Goal: Task Accomplishment & Management: Manage account settings

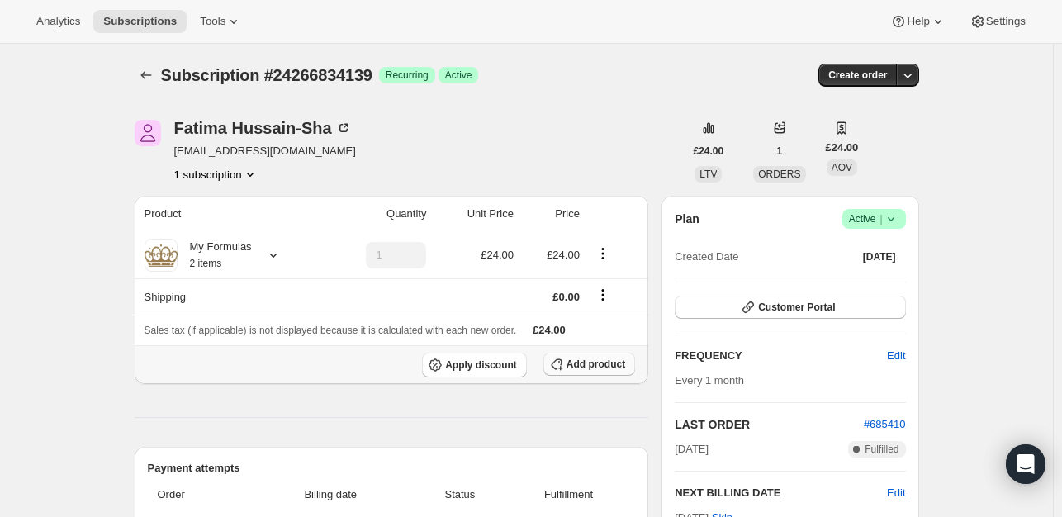
click at [594, 363] on span "Add product" at bounding box center [595, 364] width 59 height 13
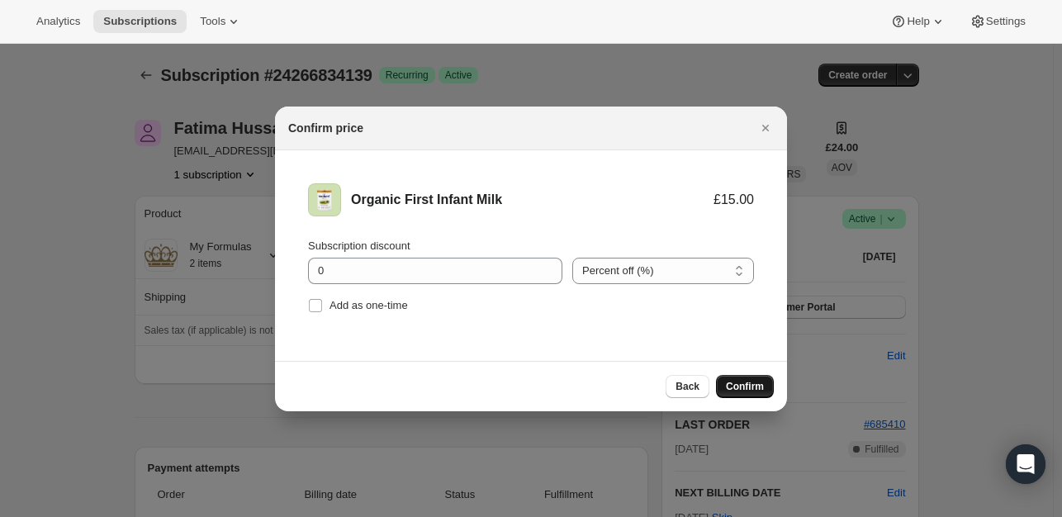
click at [740, 387] on span "Confirm" at bounding box center [745, 386] width 38 height 13
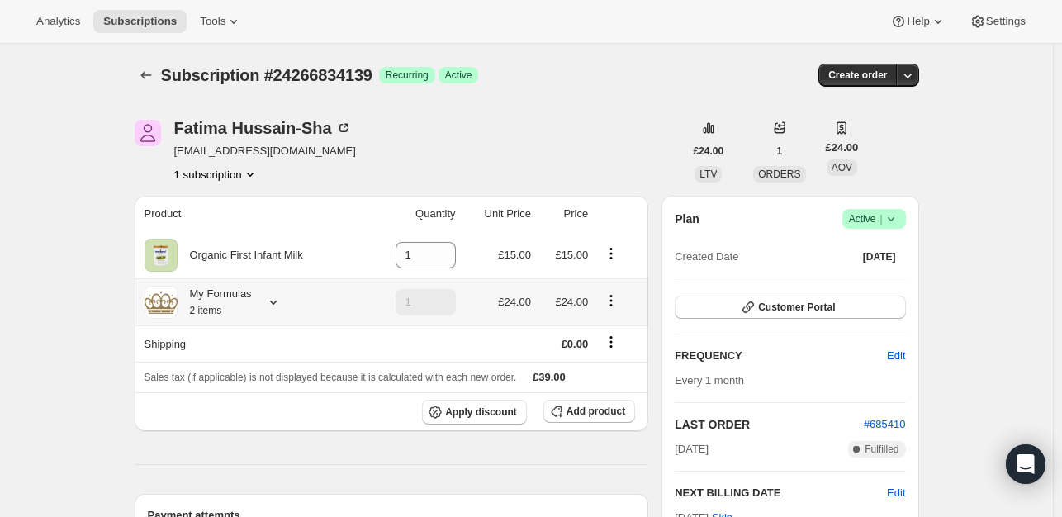
click at [274, 311] on div "My Formulas 2 items" at bounding box center [253, 302] width 217 height 33
click at [274, 305] on icon at bounding box center [273, 302] width 17 height 17
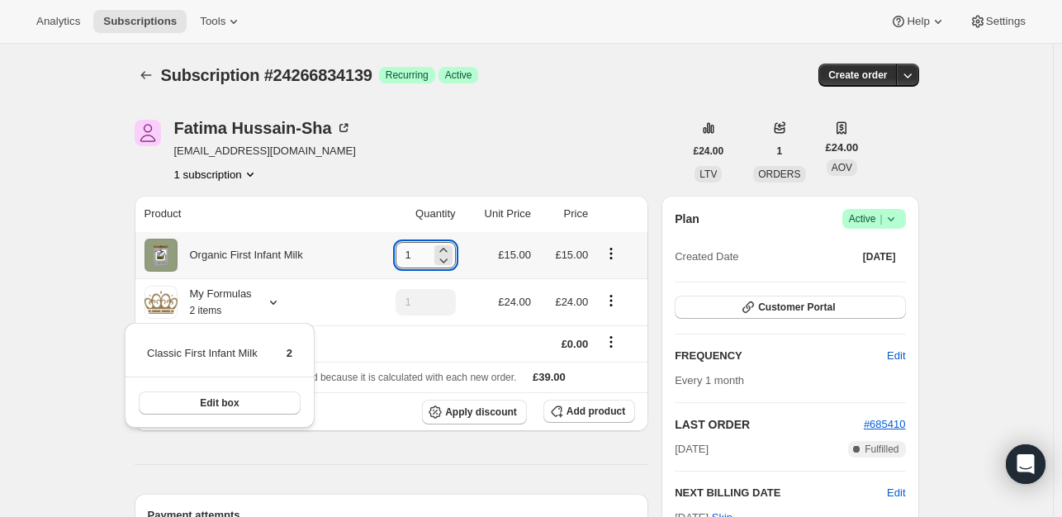
click at [420, 251] on input "1" at bounding box center [414, 255] width 36 height 26
type input "1"
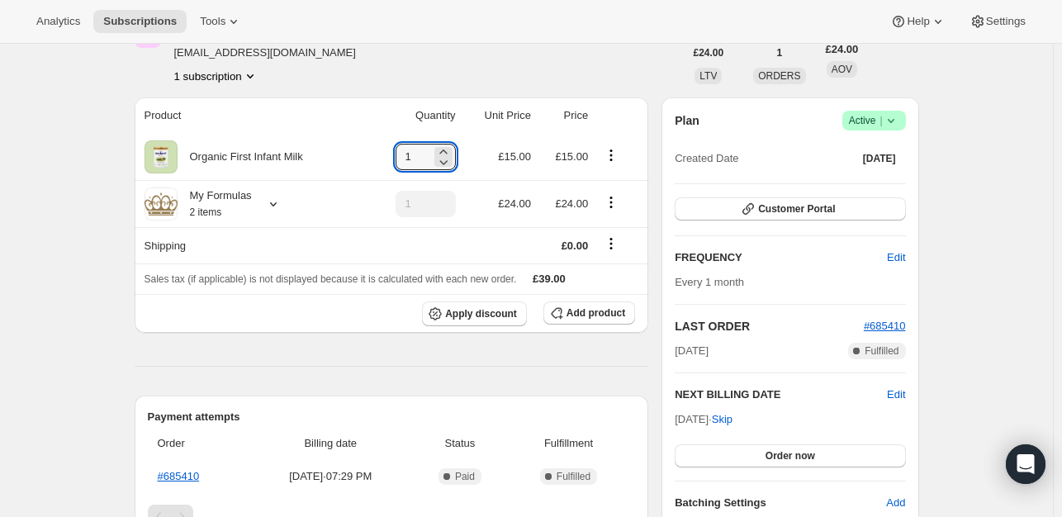
scroll to position [178, 0]
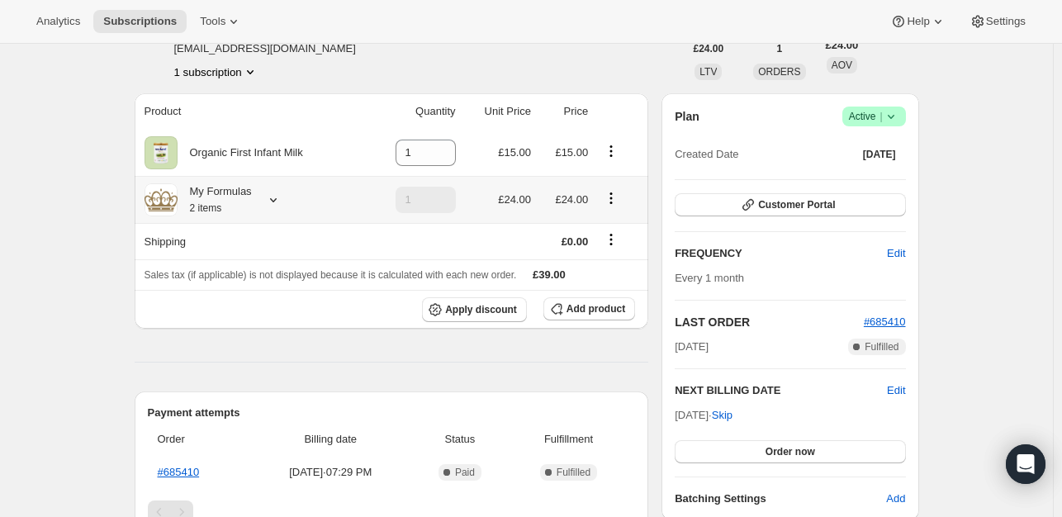
click at [609, 197] on icon "Product actions" at bounding box center [611, 198] width 17 height 17
click at [624, 265] on span "Allow line removal" at bounding box center [614, 258] width 101 height 17
click at [615, 199] on icon "Product actions" at bounding box center [611, 198] width 17 height 17
click at [431, 154] on input "1" at bounding box center [414, 153] width 36 height 26
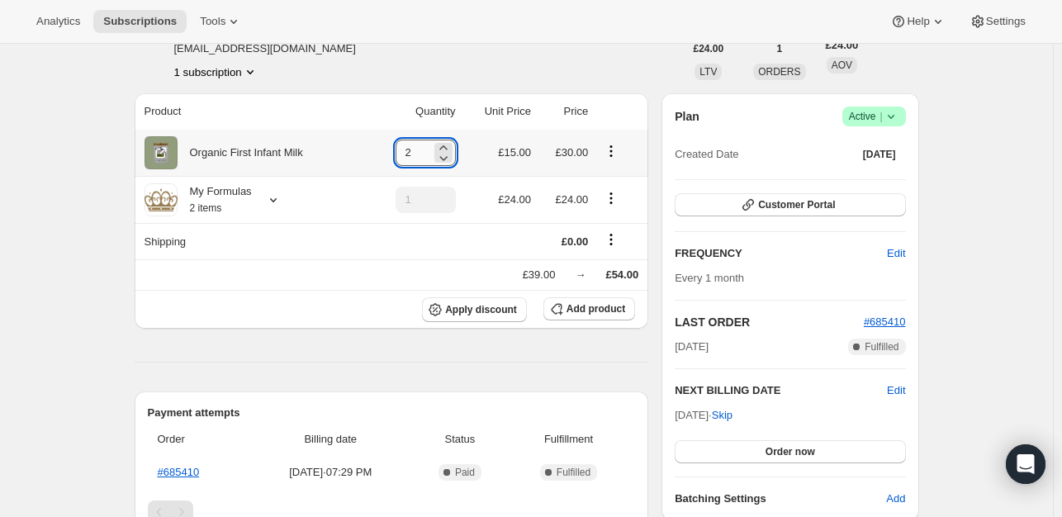
type input "1"
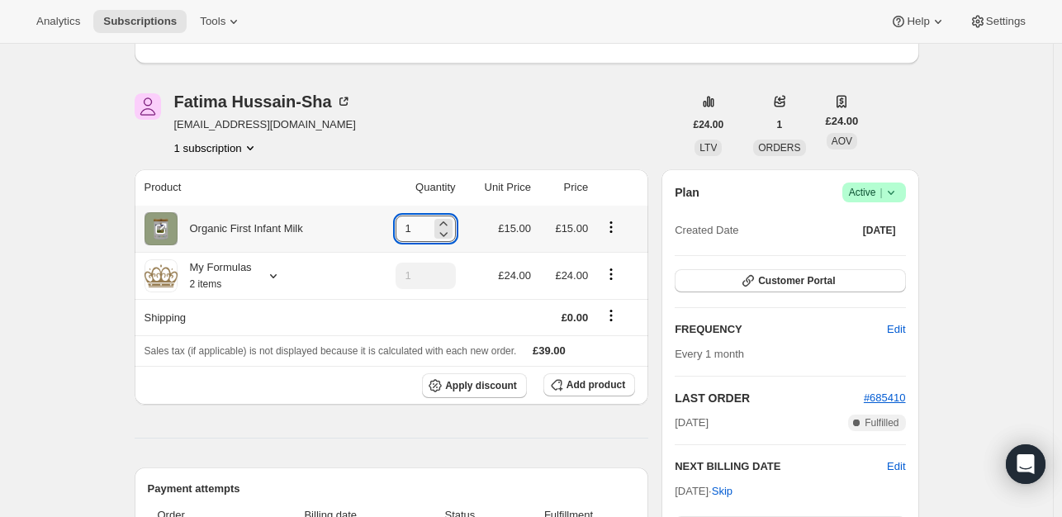
scroll to position [254, 0]
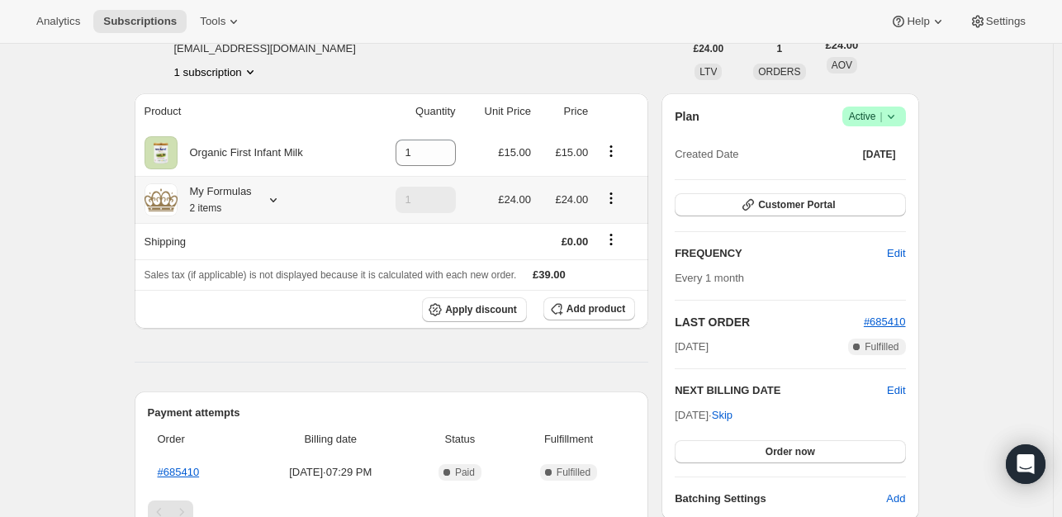
click at [611, 199] on icon "Product actions" at bounding box center [611, 198] width 17 height 17
click at [609, 236] on span "Edit box" at bounding box center [614, 230] width 39 height 17
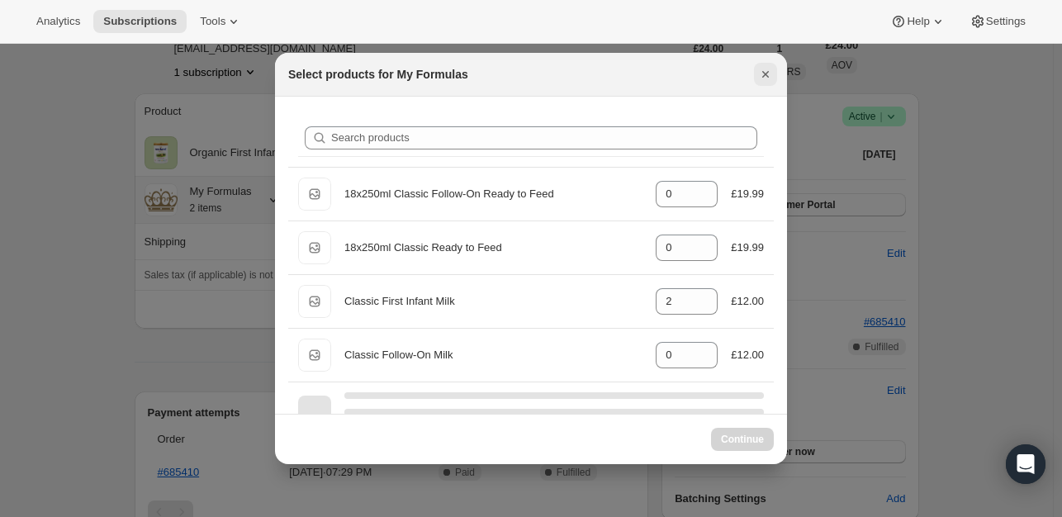
click at [764, 69] on icon "Close" at bounding box center [765, 74] width 17 height 17
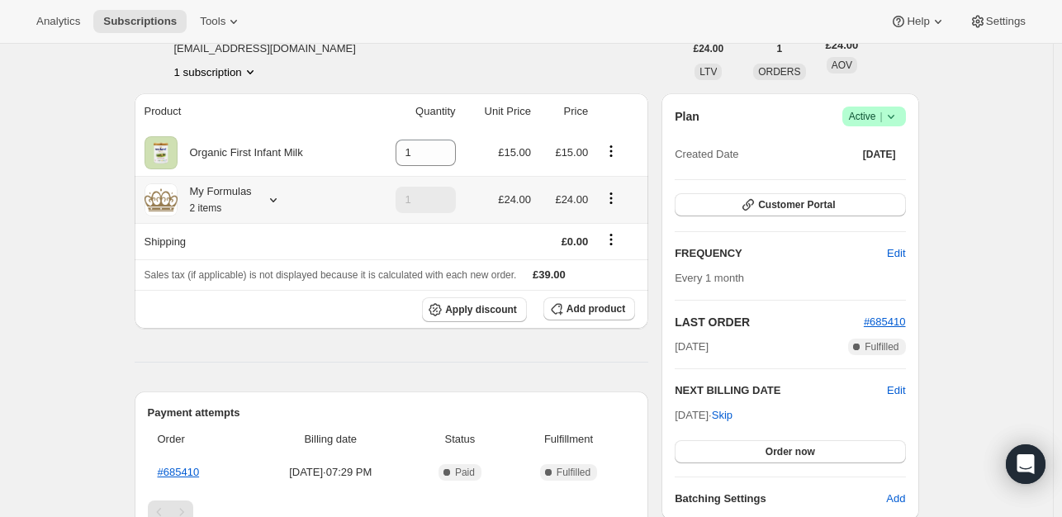
click at [614, 194] on icon "Product actions" at bounding box center [611, 198] width 17 height 17
click at [578, 46] on div "Fatima Hussain-Sha nadia_806@hotmail.co.uk 1 subscription" at bounding box center [409, 48] width 549 height 63
click at [431, 156] on input "1" at bounding box center [414, 153] width 36 height 26
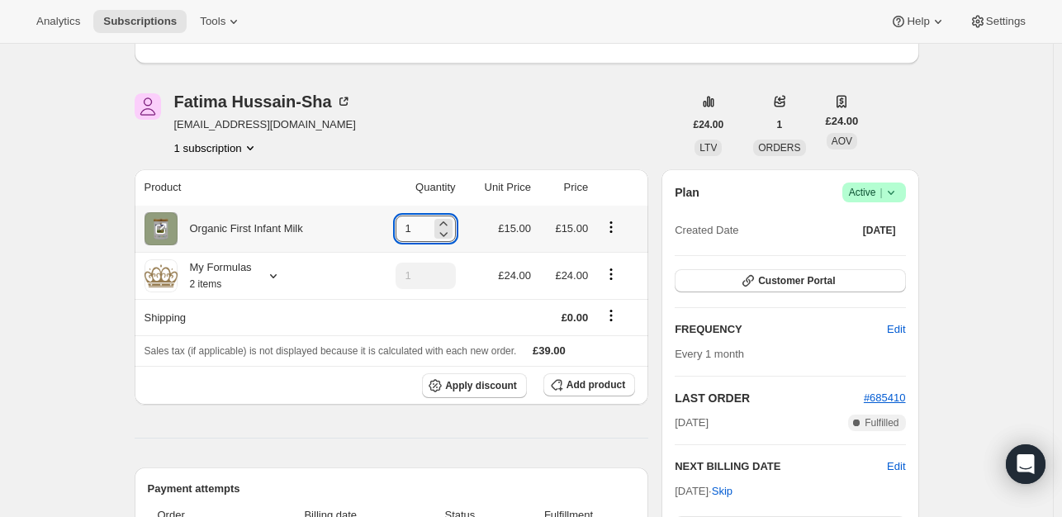
scroll to position [330, 0]
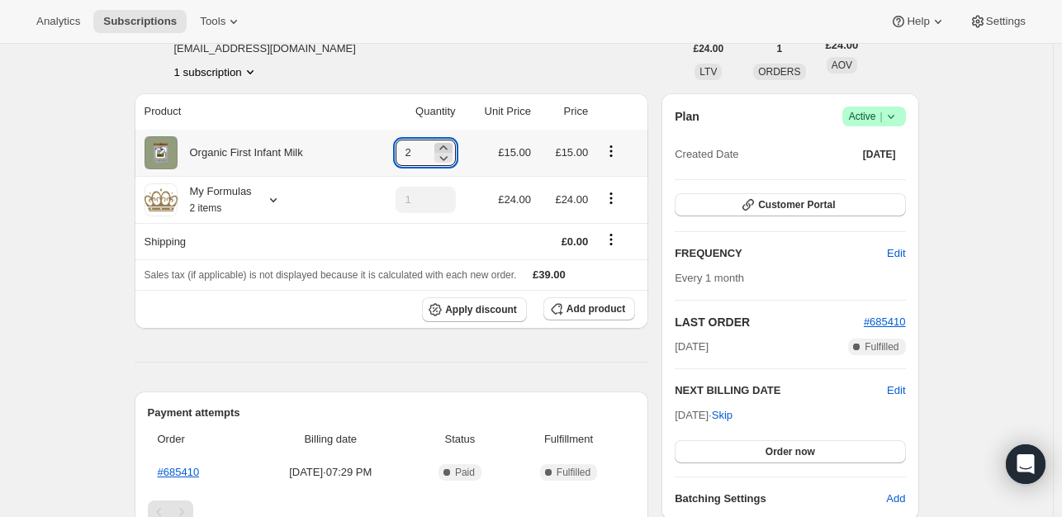
click at [449, 146] on icon at bounding box center [443, 148] width 17 height 17
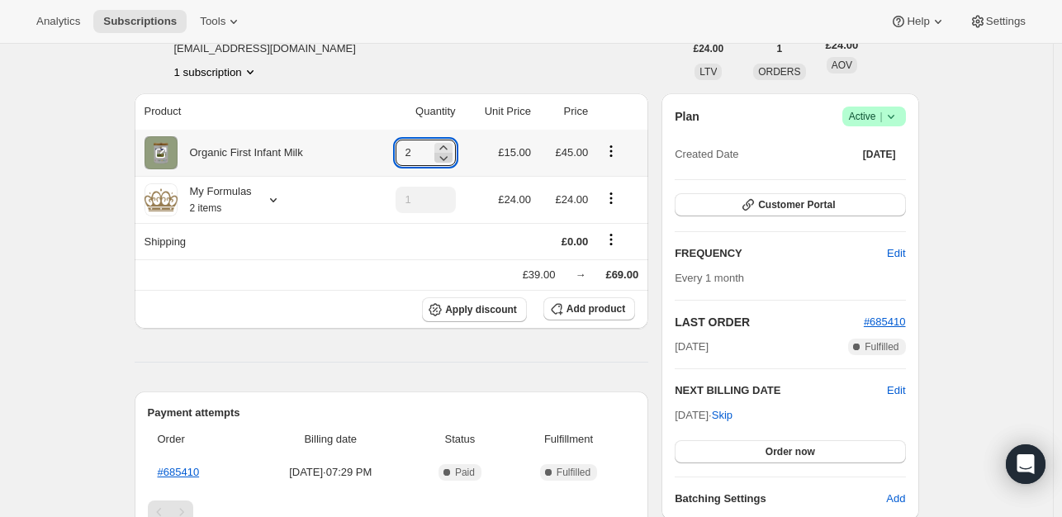
click at [448, 159] on icon at bounding box center [443, 158] width 8 height 5
type input "1"
type input "2"
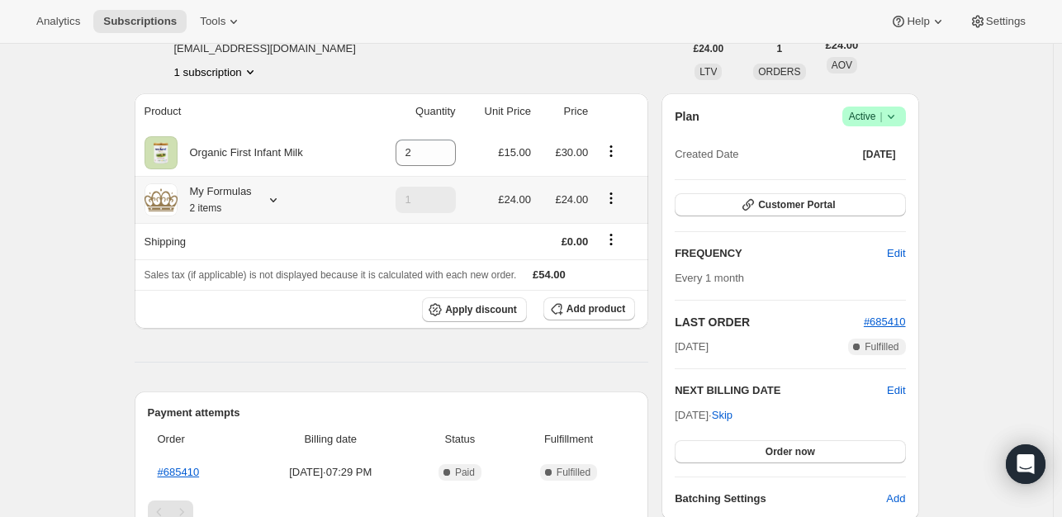
click at [614, 191] on icon "Product actions" at bounding box center [611, 198] width 17 height 17
click at [621, 227] on span "Edit box" at bounding box center [614, 230] width 39 height 12
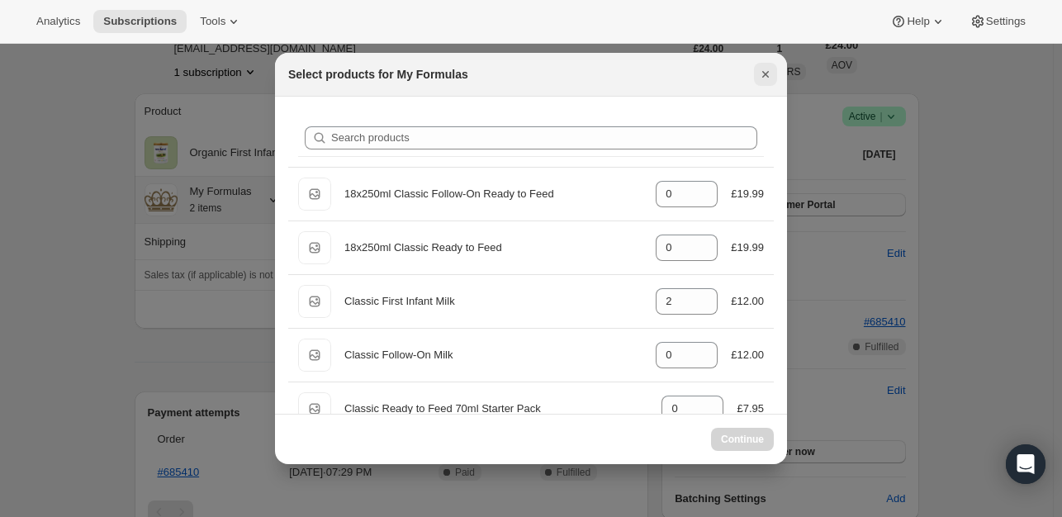
click at [761, 76] on icon "Close" at bounding box center [765, 74] width 17 height 17
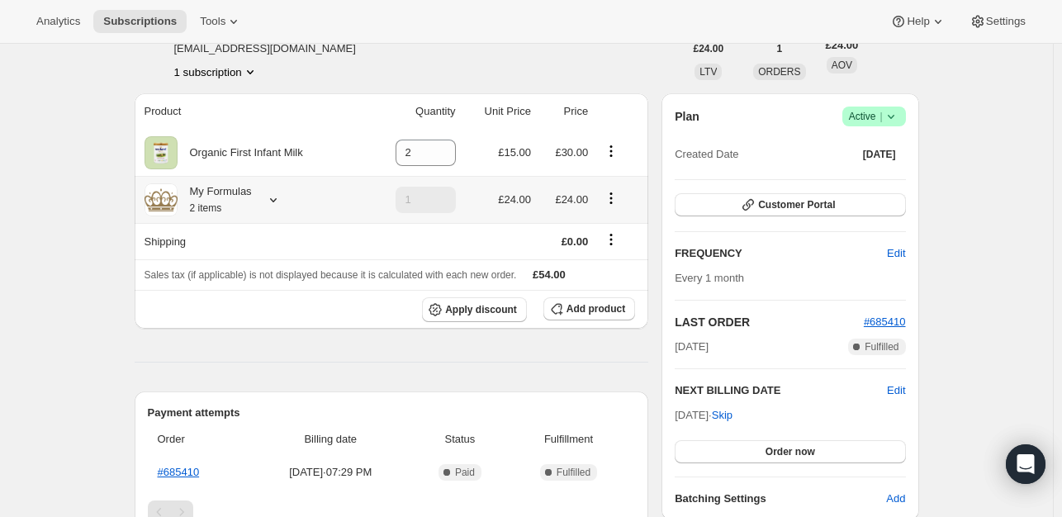
click at [619, 186] on td at bounding box center [620, 199] width 55 height 47
click at [611, 197] on icon "Product actions" at bounding box center [611, 198] width 17 height 17
click at [608, 224] on span "Edit box" at bounding box center [614, 230] width 39 height 12
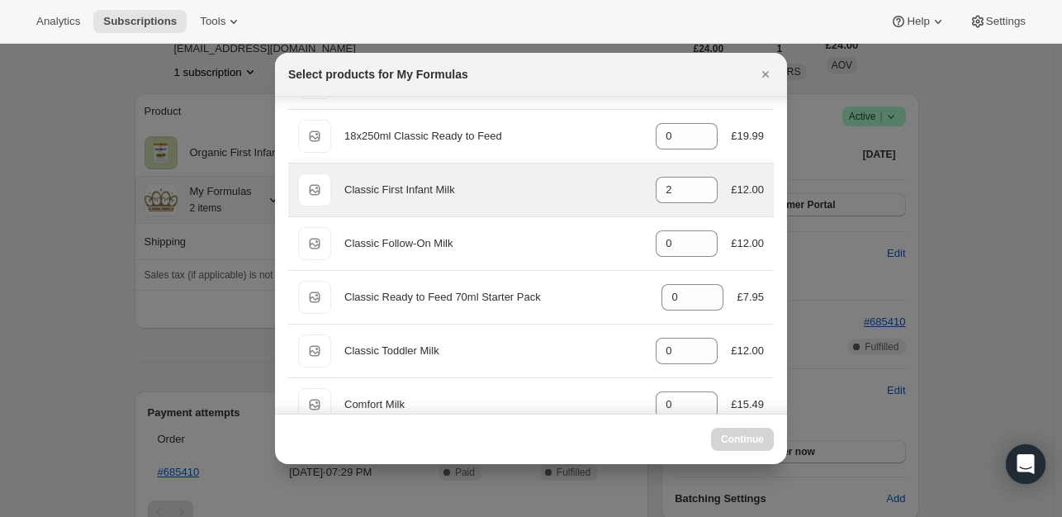
scroll to position [115, 0]
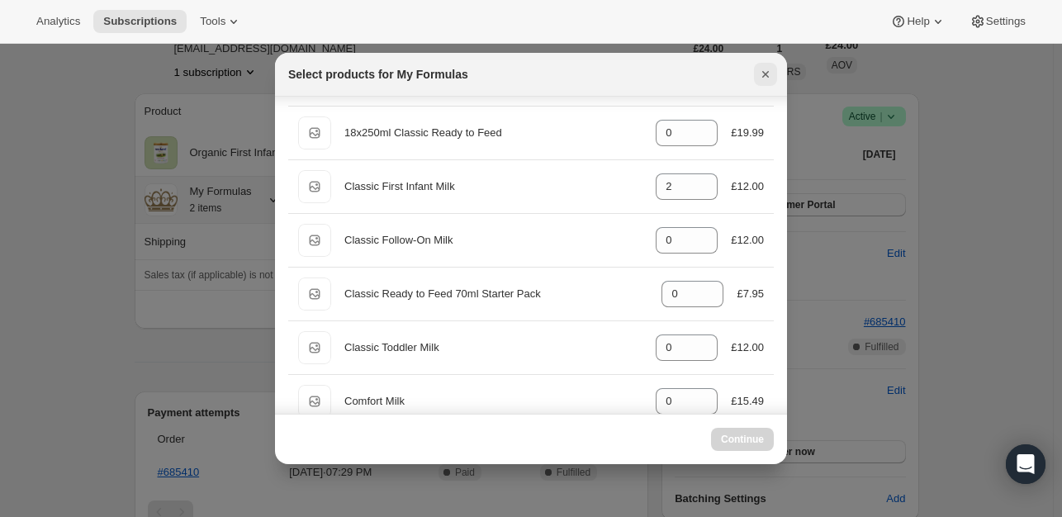
click at [763, 82] on icon "Close" at bounding box center [765, 74] width 17 height 17
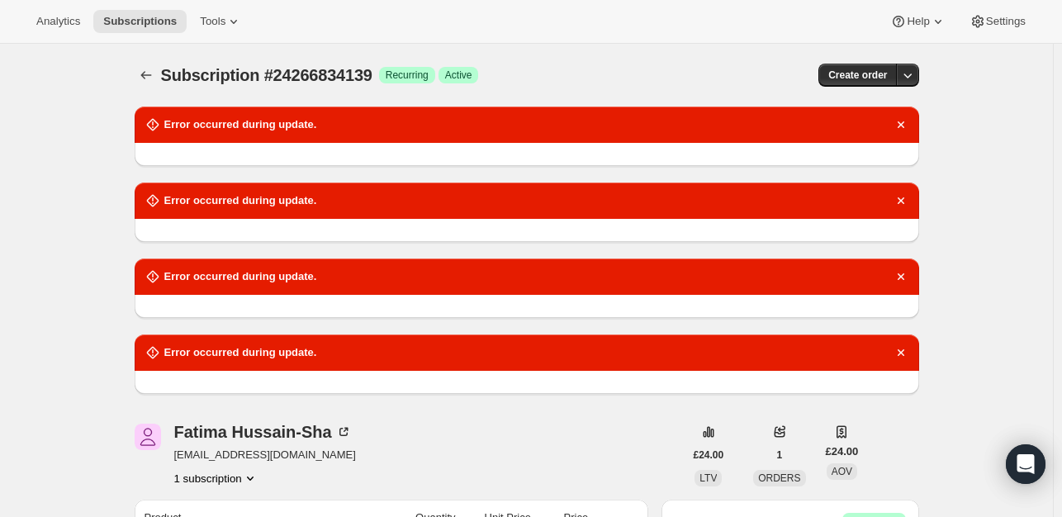
scroll to position [406, 0]
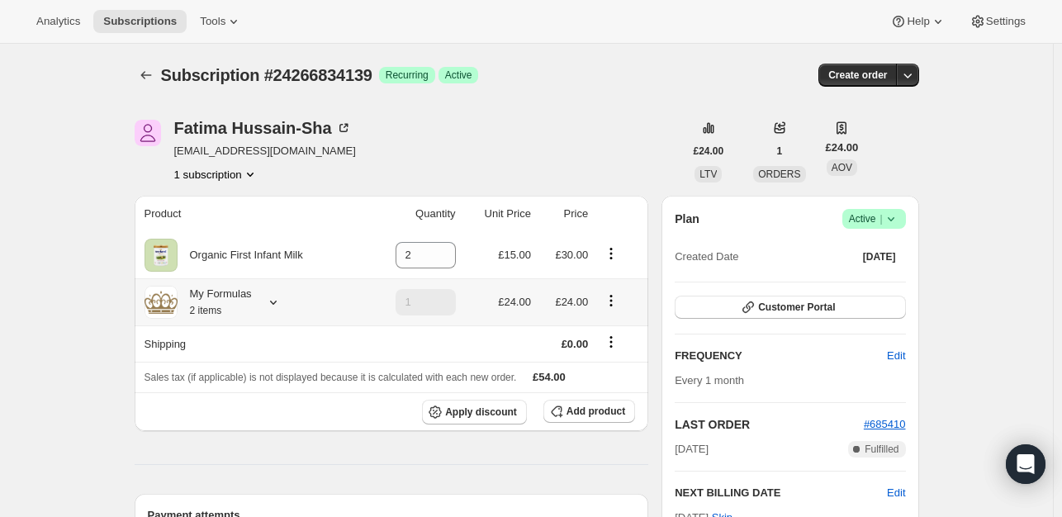
click at [617, 298] on icon "Product actions" at bounding box center [611, 300] width 17 height 17
click at [624, 371] on button "Remove" at bounding box center [615, 360] width 50 height 26
type input "0"
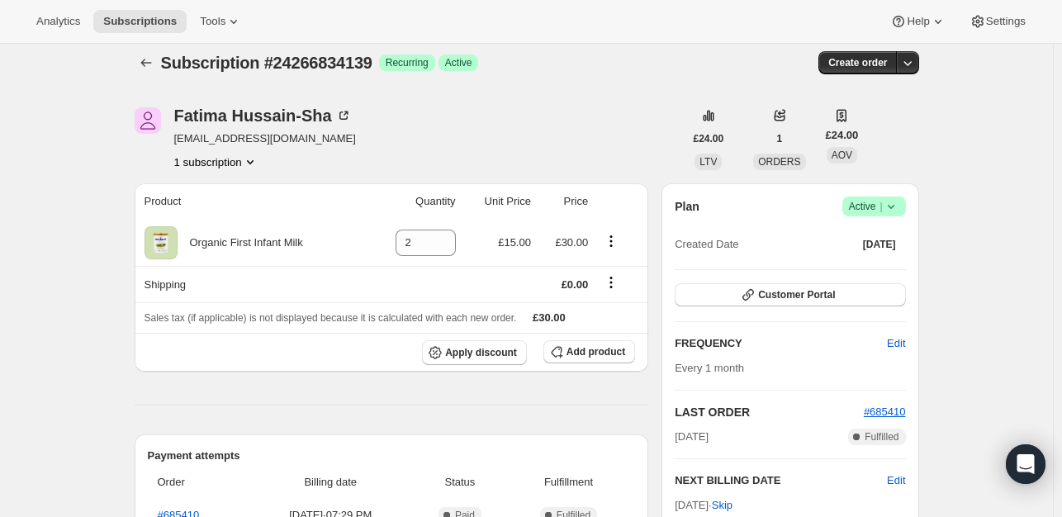
scroll to position [8, 0]
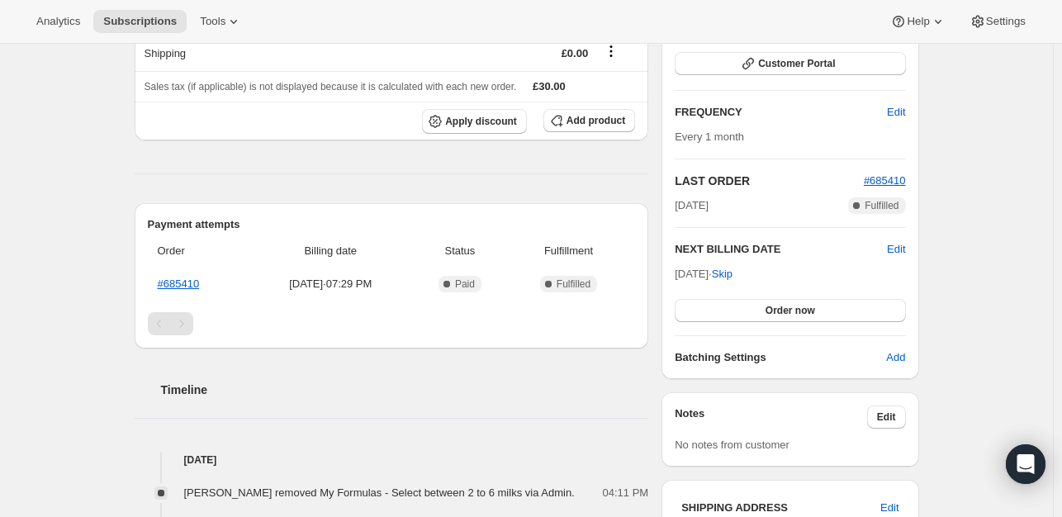
scroll to position [246, 0]
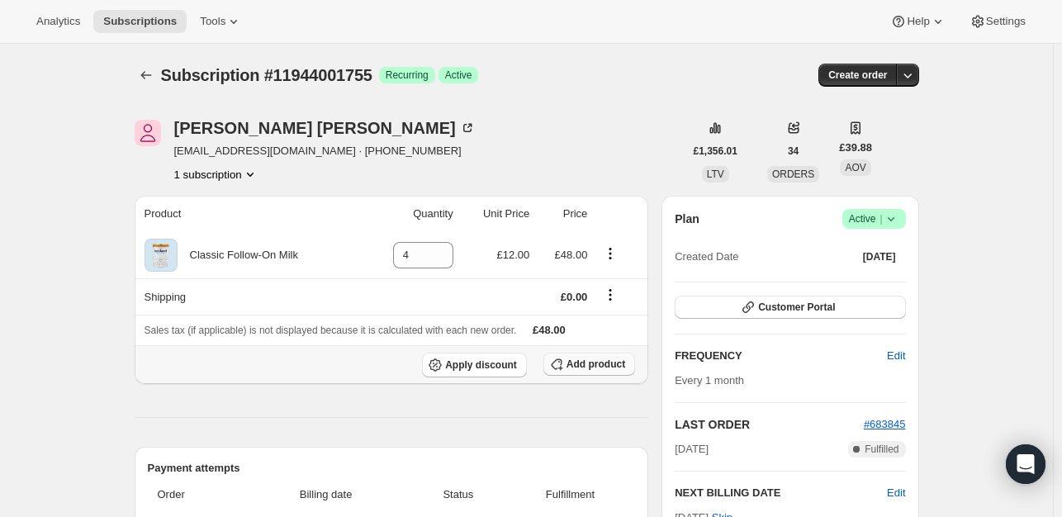
click at [572, 372] on button "Add product" at bounding box center [589, 364] width 92 height 23
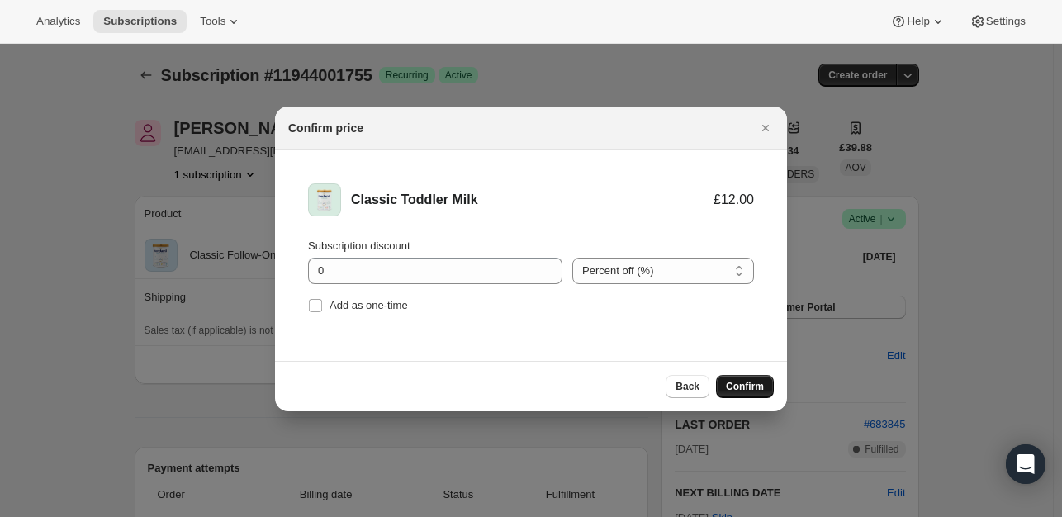
click at [740, 384] on span "Confirm" at bounding box center [745, 386] width 38 height 13
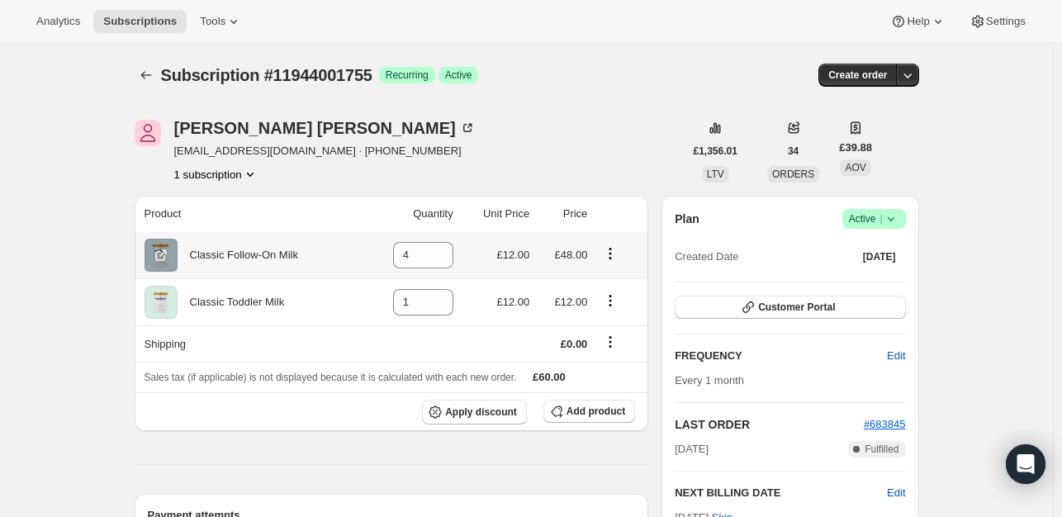
click at [615, 254] on icon "Product actions" at bounding box center [610, 253] width 17 height 17
click at [610, 120] on div "[PERSON_NAME] [EMAIL_ADDRESS][DOMAIN_NAME] · [PHONE_NUMBER] 1 subscription" at bounding box center [409, 151] width 549 height 63
click at [614, 255] on icon "Product actions" at bounding box center [610, 253] width 17 height 17
click at [612, 254] on icon "Product actions" at bounding box center [610, 253] width 17 height 17
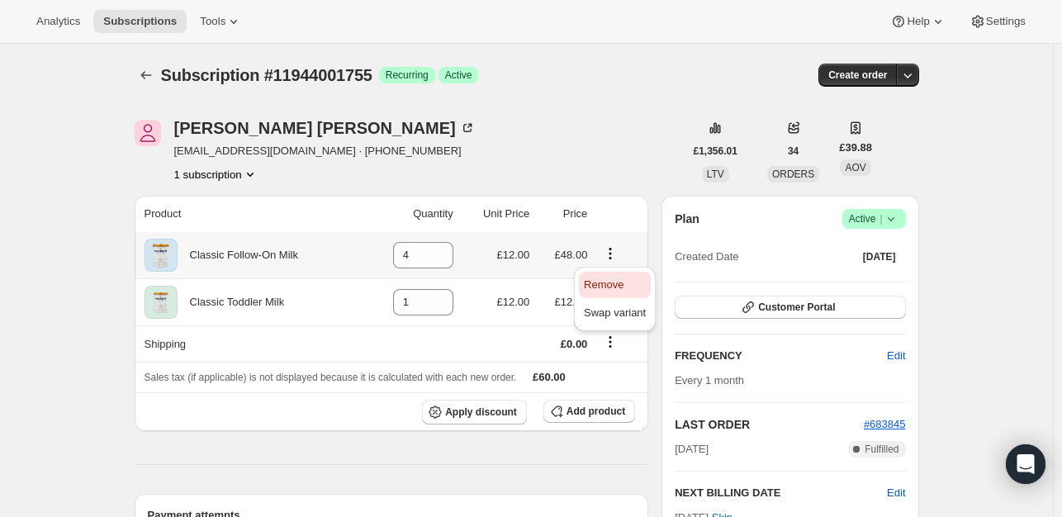
click at [611, 282] on span "Remove" at bounding box center [604, 284] width 40 height 12
type input "0"
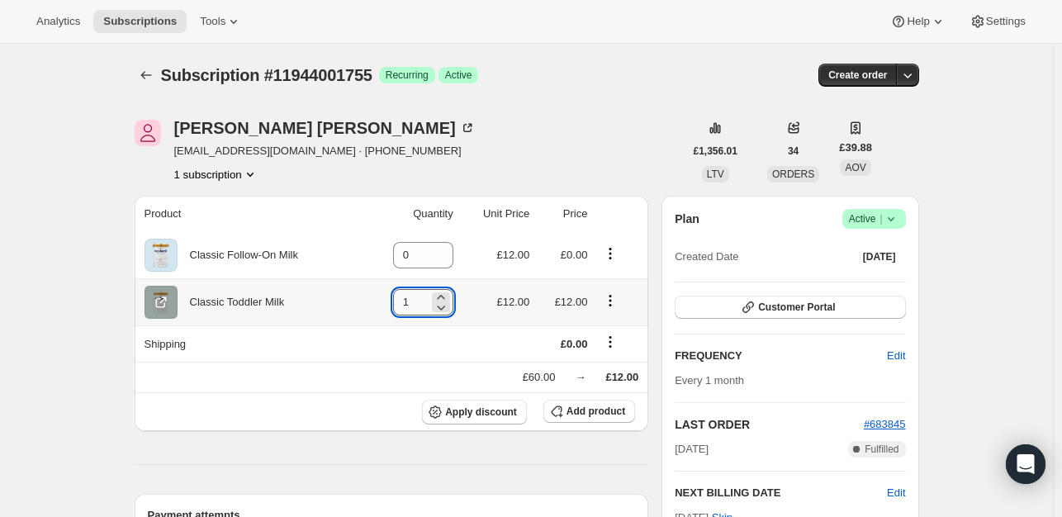
click at [423, 304] on input "1" at bounding box center [411, 302] width 36 height 26
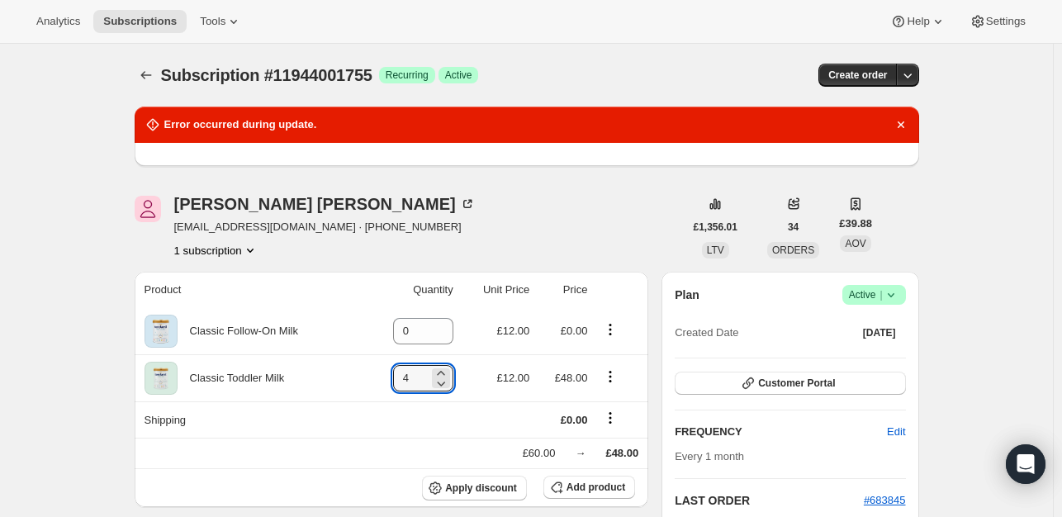
type input "4"
click at [549, 206] on div "Tom Davies tommy2478@gmail.com · +447869309431 1 subscription" at bounding box center [409, 227] width 549 height 63
click at [607, 336] on icon "Product actions" at bounding box center [610, 329] width 17 height 17
click at [609, 356] on span "Remove" at bounding box center [604, 360] width 40 height 12
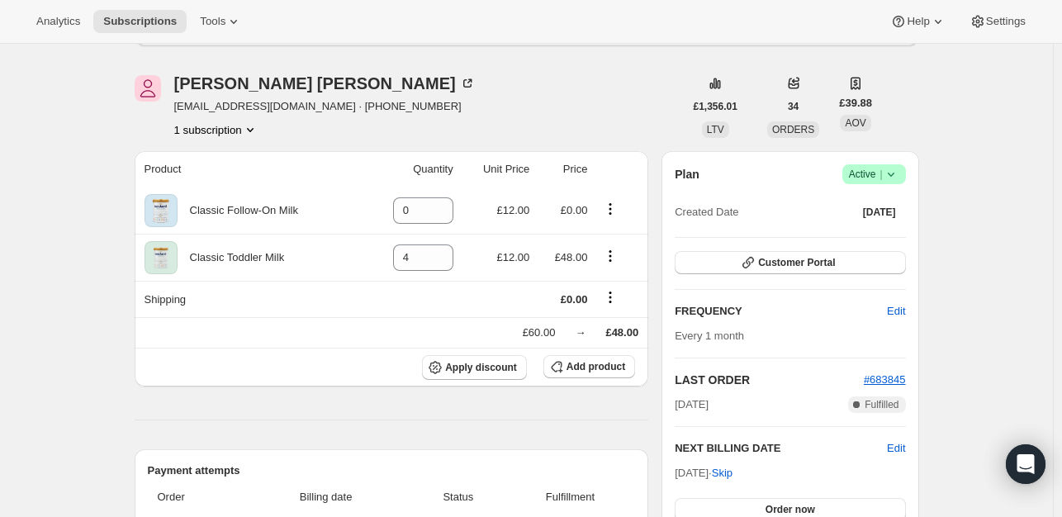
scroll to position [142, 0]
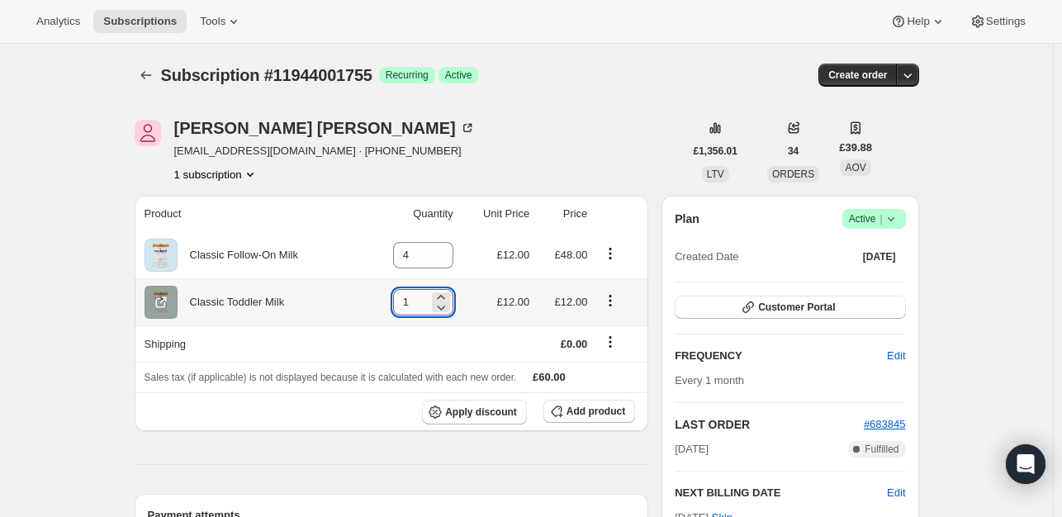
click at [422, 308] on input "1" at bounding box center [411, 302] width 36 height 26
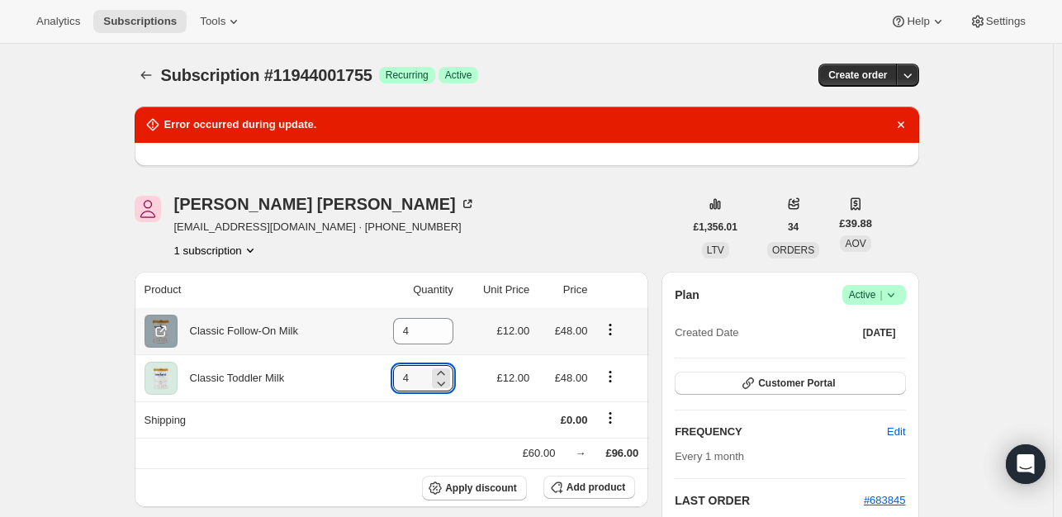
type input "4"
click at [611, 325] on icon "Product actions" at bounding box center [610, 329] width 17 height 17
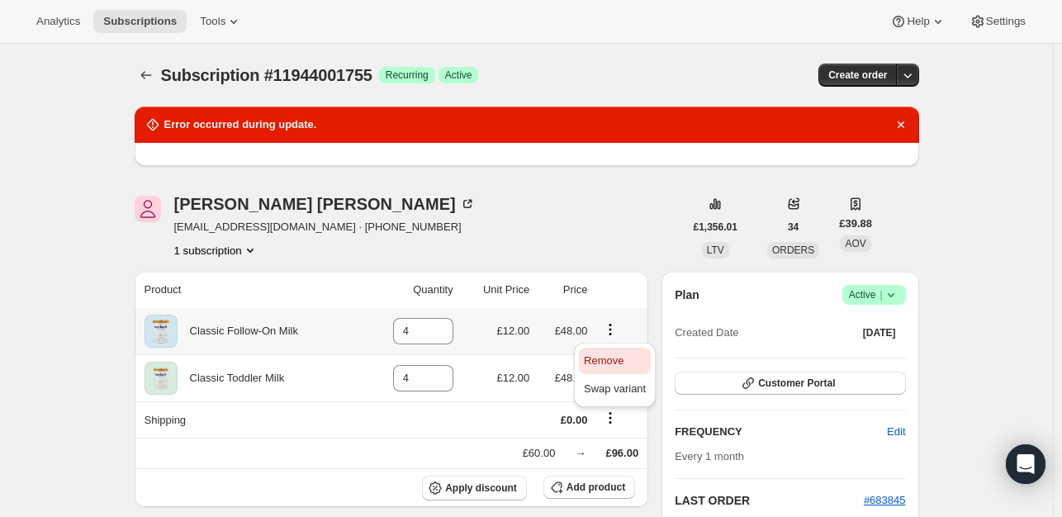
click at [603, 357] on span "Remove" at bounding box center [604, 360] width 40 height 12
type input "0"
